Goal: Information Seeking & Learning: Learn about a topic

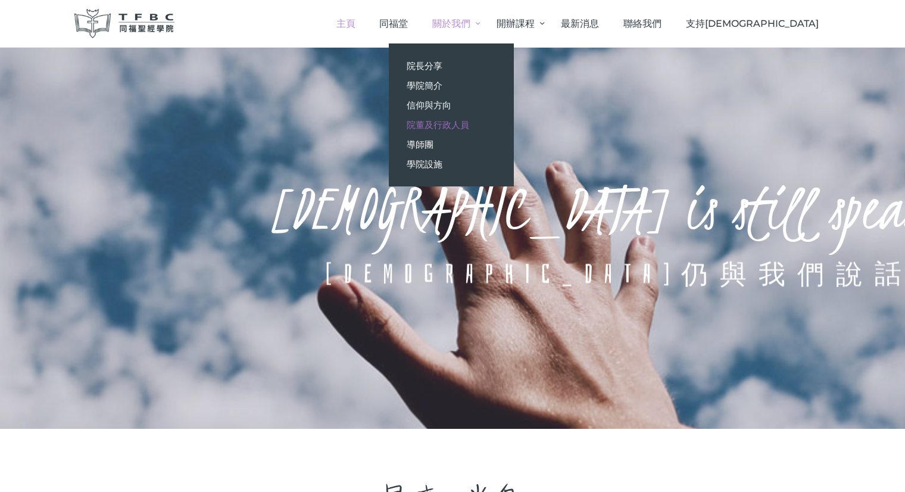
click at [469, 120] on span "院董及行政人員" at bounding box center [437, 124] width 62 height 11
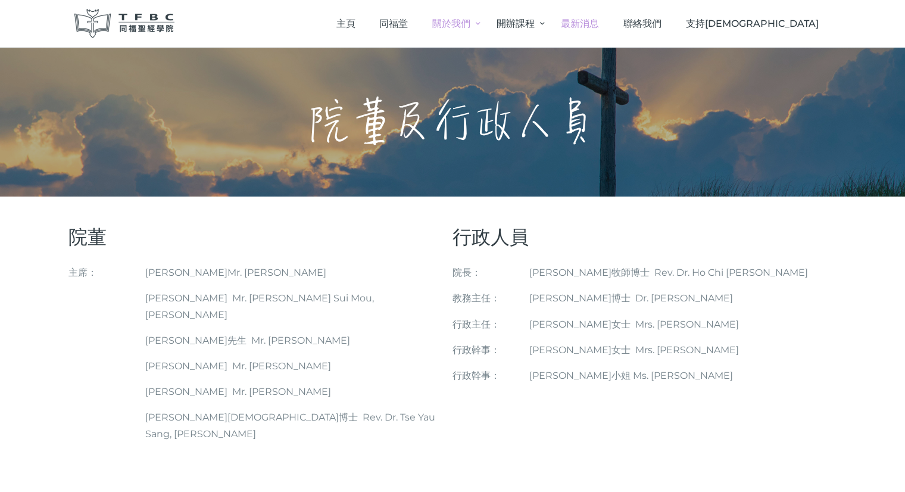
click at [599, 23] on span "最新消息" at bounding box center [580, 23] width 38 height 11
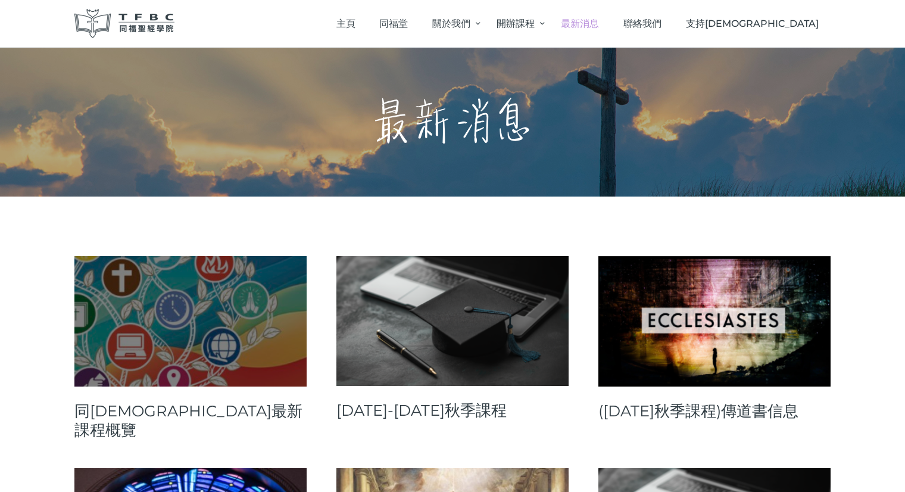
click at [181, 320] on span at bounding box center [183, 322] width 4 height 4
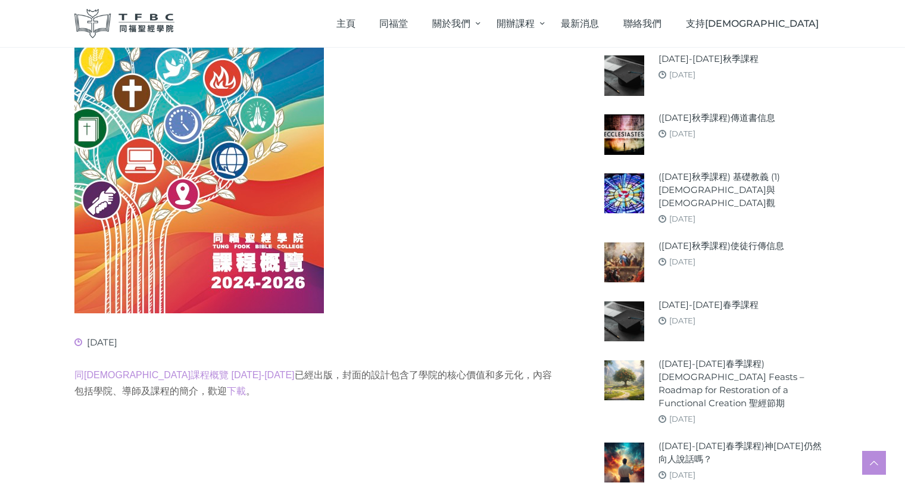
scroll to position [298, 0]
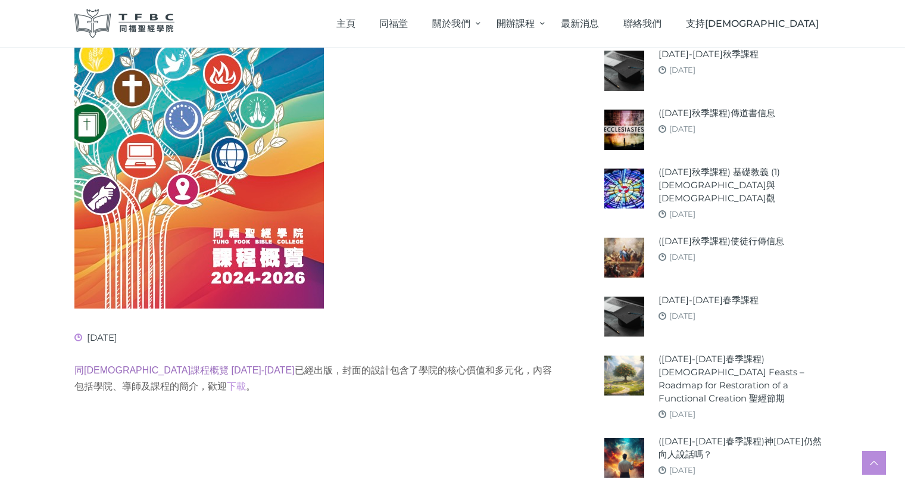
click at [157, 369] on link "同福聖經學院課程概覽 2024-2026" at bounding box center [184, 370] width 220 height 10
